Goal: Use online tool/utility: Use online tool/utility

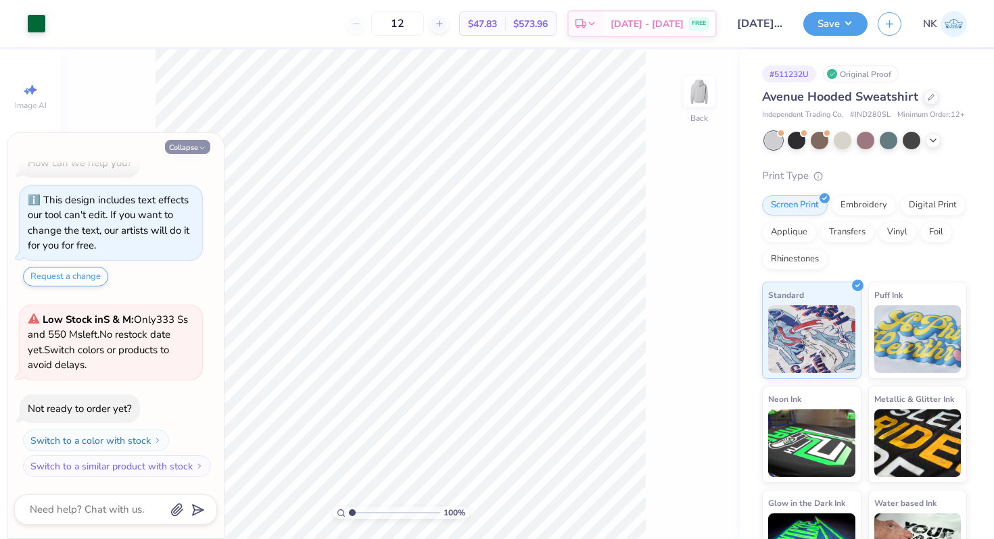
click at [199, 150] on icon "button" at bounding box center [202, 148] width 8 height 8
type textarea "x"
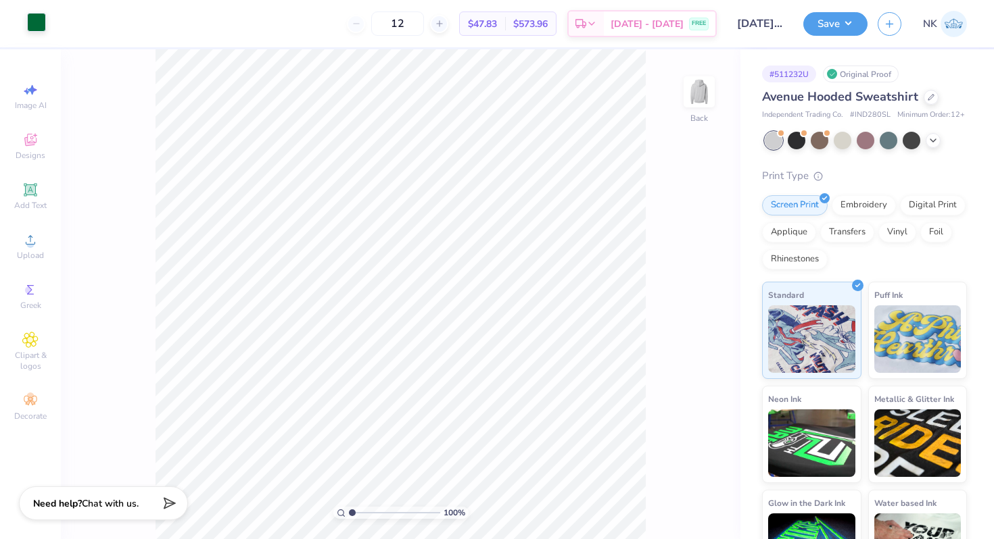
click at [36, 24] on div at bounding box center [36, 22] width 19 height 19
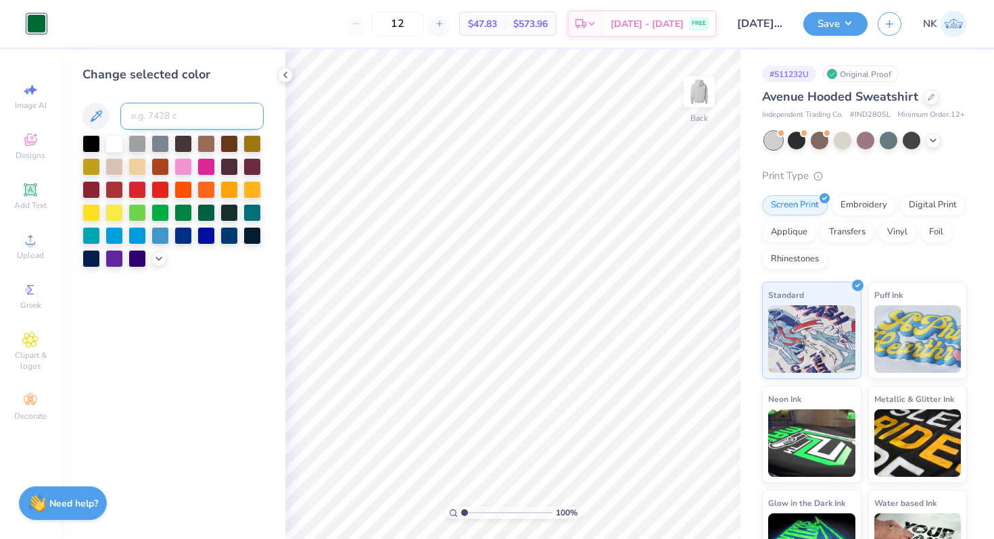
click at [192, 118] on input at bounding box center [191, 116] width 143 height 27
paste input "[PERSON_NAME]"
type input "7680"
click at [854, 29] on button "Save" at bounding box center [835, 22] width 64 height 24
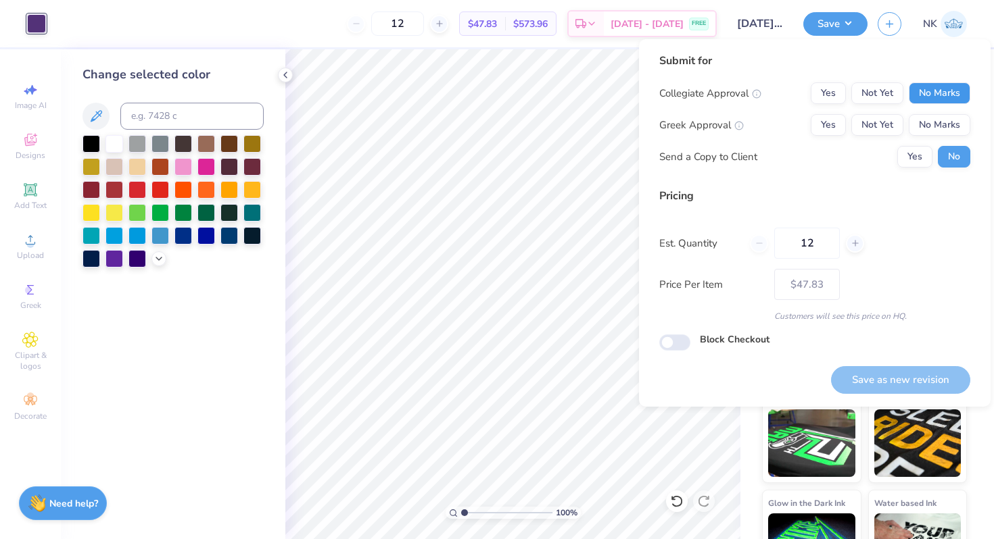
click at [935, 101] on button "No Marks" at bounding box center [939, 93] width 62 height 22
click at [935, 135] on button "No Marks" at bounding box center [939, 125] width 62 height 22
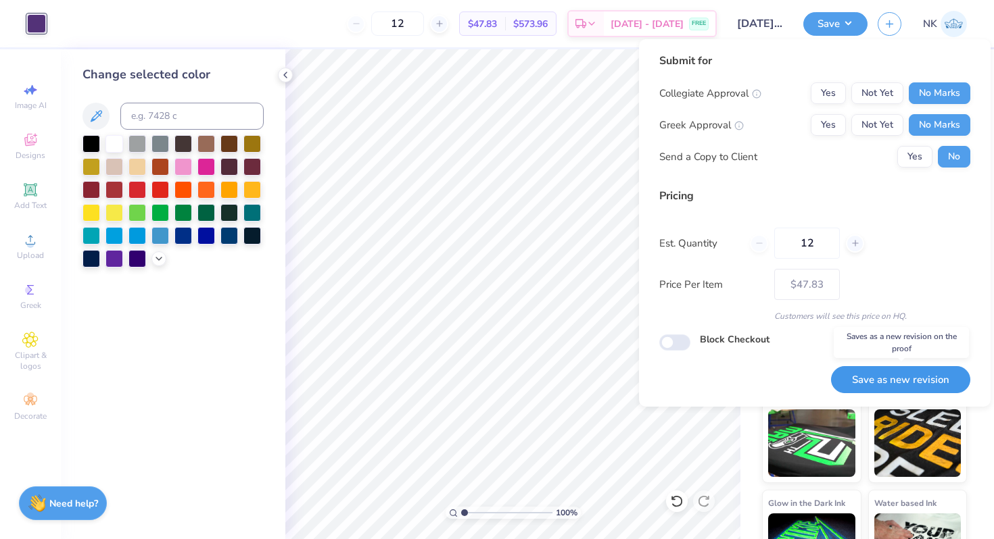
click at [899, 379] on button "Save as new revision" at bounding box center [900, 380] width 139 height 28
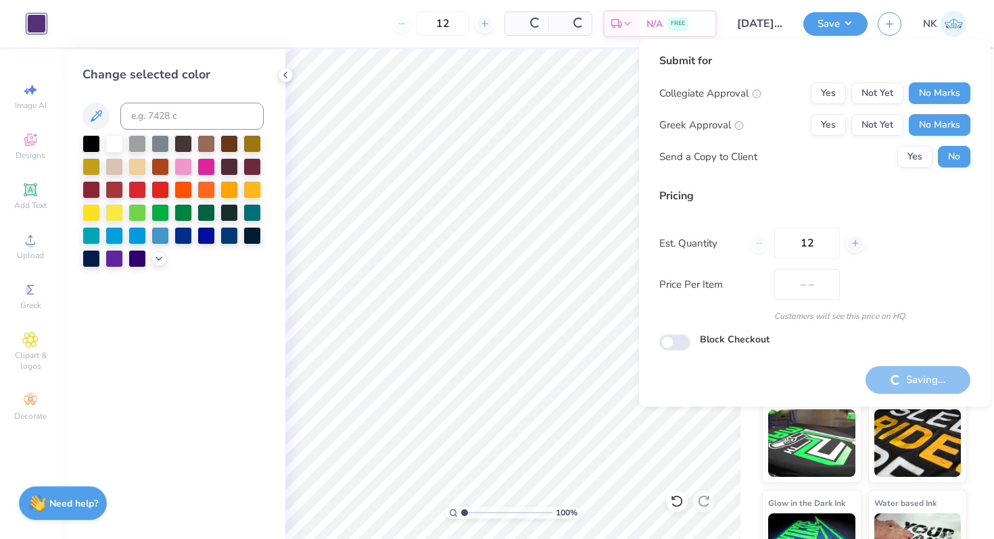
type input "$47.83"
